Goal: Obtain resource: Obtain resource

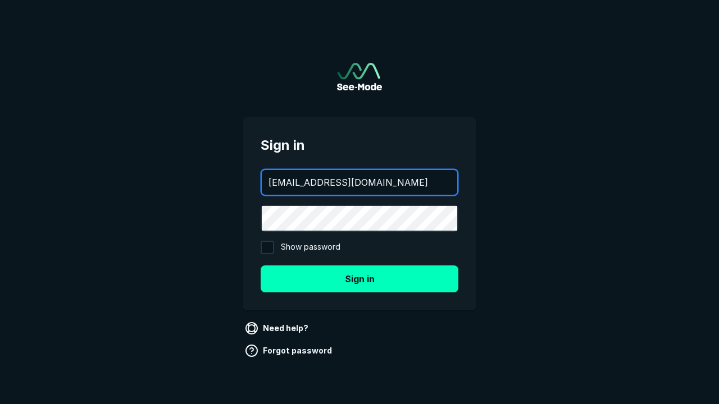
type input "[EMAIL_ADDRESS][DOMAIN_NAME]"
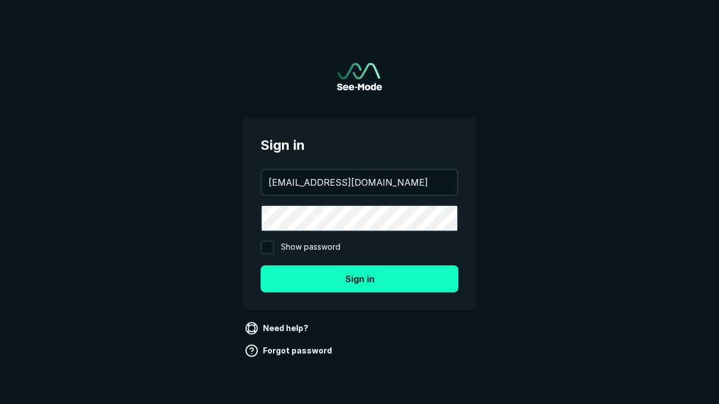
click at [359, 279] on button "Sign in" at bounding box center [360, 279] width 198 height 27
